Goal: Register for event/course

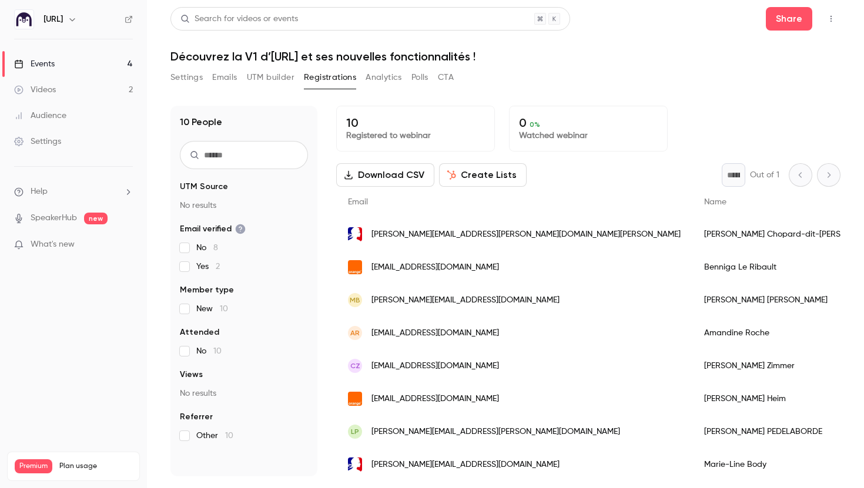
click at [44, 68] on div "Events" at bounding box center [34, 64] width 41 height 12
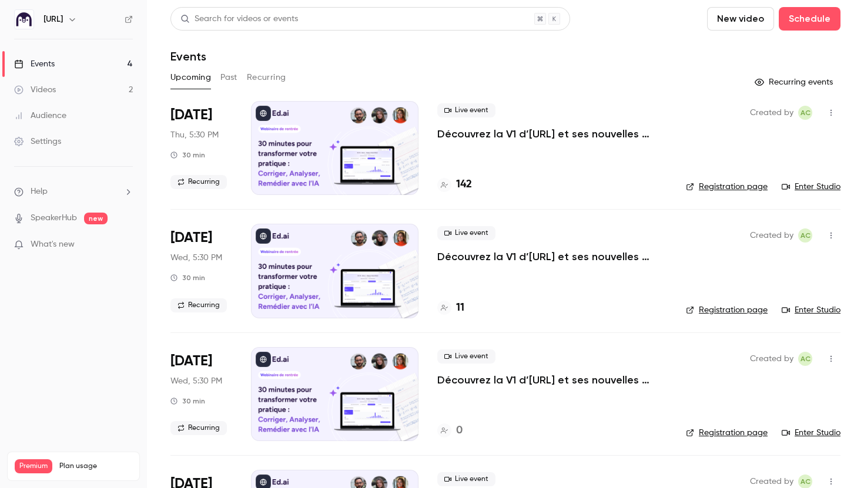
click at [471, 140] on p "Découvrez la V1 d’[URL] et ses nouvelles fonctionnalités !" at bounding box center [552, 134] width 230 height 14
click at [818, 187] on link "Enter Studio" at bounding box center [811, 187] width 59 height 12
